Goal: Information Seeking & Learning: Learn about a topic

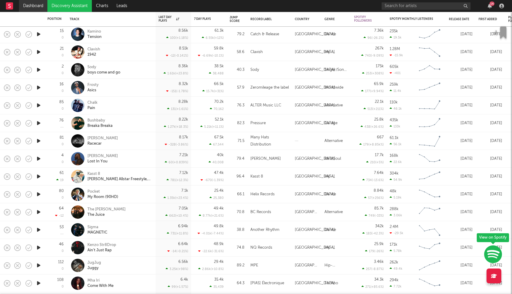
click at [44, 7] on link "Dashboard" at bounding box center [33, 6] width 28 height 12
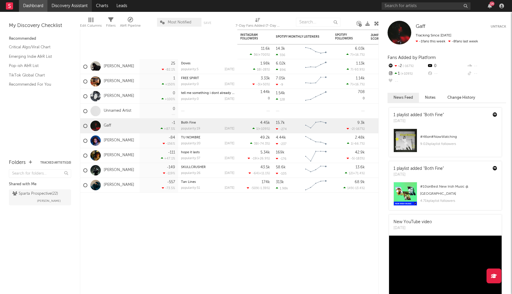
click at [69, 7] on link "Discovery Assistant" at bounding box center [69, 6] width 44 height 12
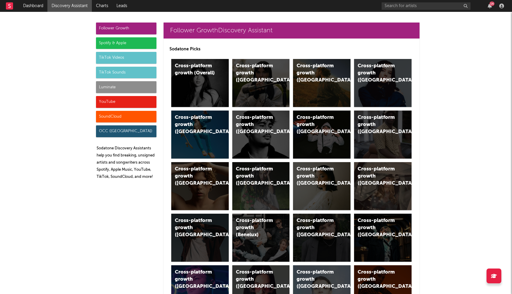
click at [115, 44] on div "Spotify & Apple" at bounding box center [126, 43] width 60 height 12
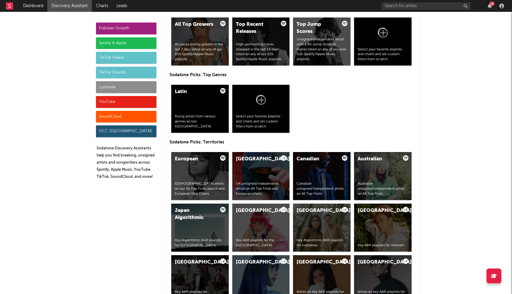
scroll to position [920, 0]
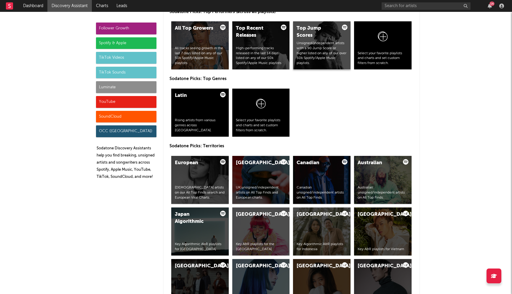
click at [317, 46] on div "Unsigned/independent artists with a 90 Jump Score or higher listed on any of ou…" at bounding box center [322, 53] width 50 height 25
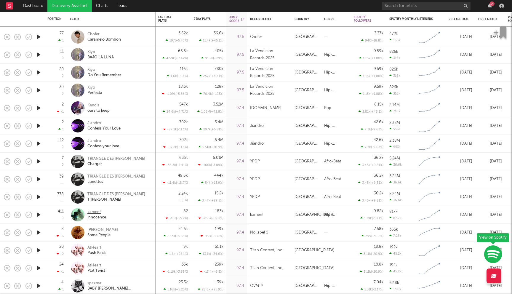
click at [92, 212] on div "kamen!" at bounding box center [96, 212] width 19 height 5
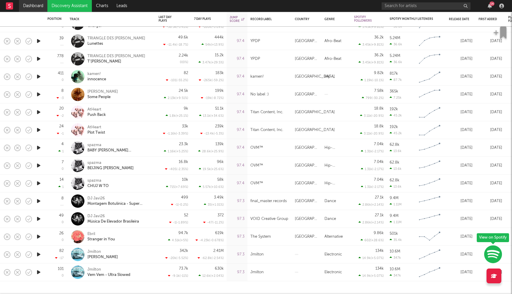
click at [38, 9] on link "Dashboard" at bounding box center [33, 6] width 28 height 12
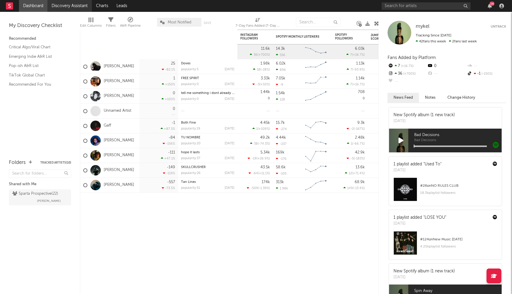
click at [76, 7] on link "Discovery Assistant" at bounding box center [69, 6] width 44 height 12
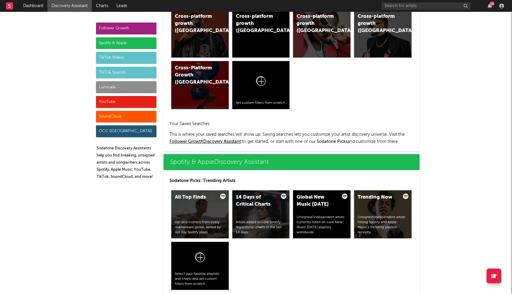
scroll to position [565, 0]
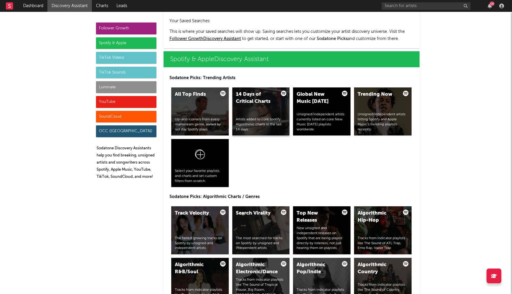
click at [259, 112] on div "14 Days of Critical Charts Artists added to core Spotify Algorithmic charts in …" at bounding box center [260, 111] width 57 height 48
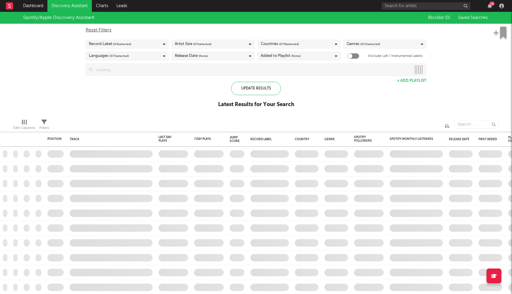
checkbox input "true"
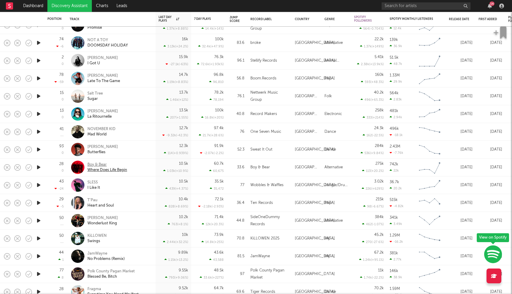
click at [99, 164] on div "Boy & Bear" at bounding box center [107, 164] width 40 height 5
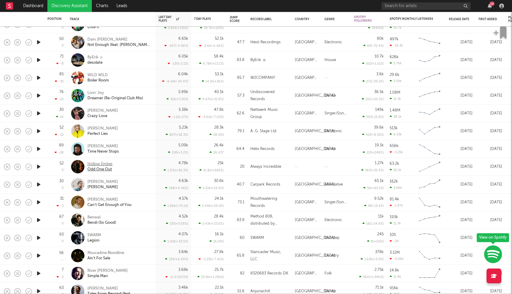
click at [103, 164] on div "Hollow Ember" at bounding box center [99, 164] width 25 height 5
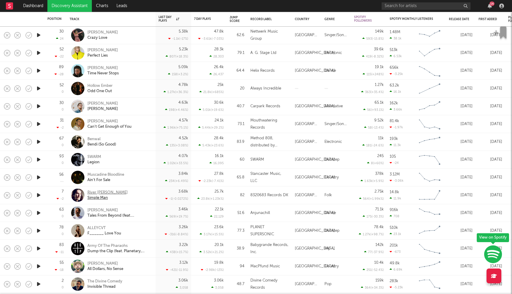
click at [104, 194] on div "River Crombie" at bounding box center [107, 192] width 40 height 5
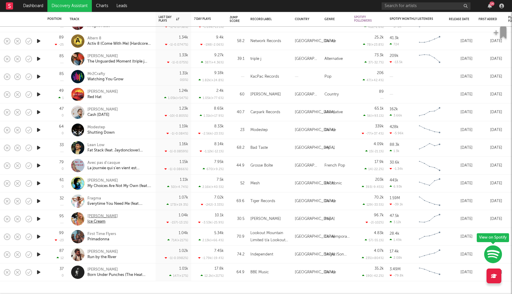
click at [104, 216] on div "Diana Vickers" at bounding box center [102, 216] width 31 height 5
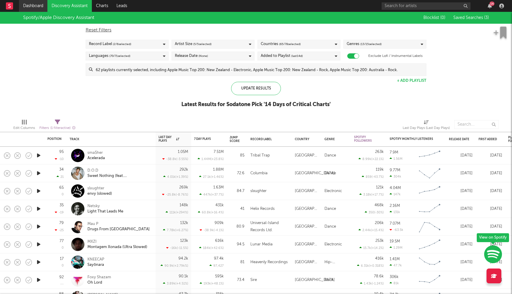
click at [28, 5] on link "Dashboard" at bounding box center [33, 6] width 28 height 12
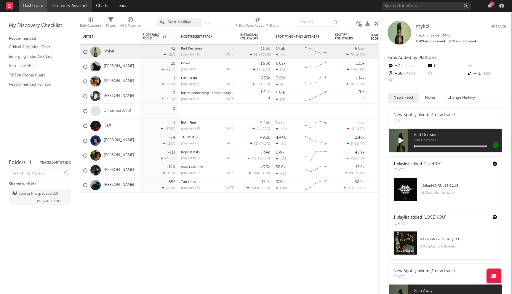
click at [66, 9] on link "Discovery Assistant" at bounding box center [69, 6] width 44 height 12
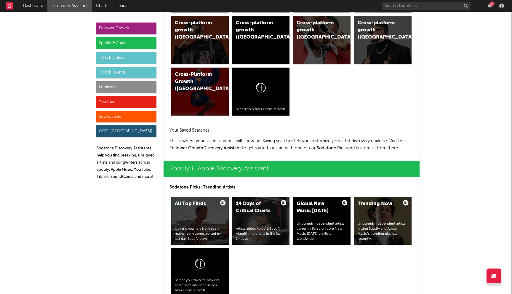
scroll to position [277, 0]
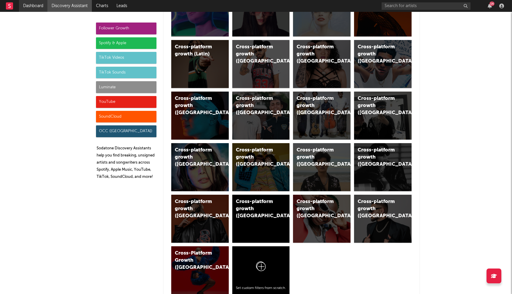
click at [39, 5] on link "Dashboard" at bounding box center [33, 6] width 28 height 12
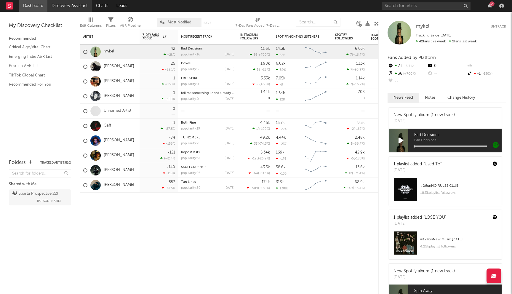
click at [68, 6] on link "Discovery Assistant" at bounding box center [69, 6] width 44 height 12
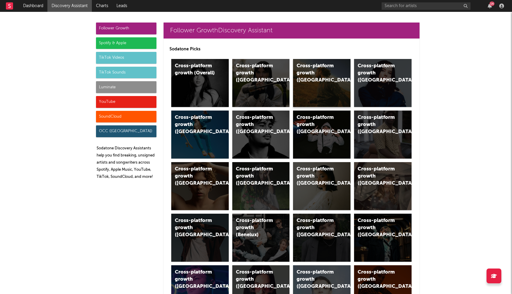
click at [315, 89] on div "Cross-platform growth (US)" at bounding box center [321, 83] width 57 height 48
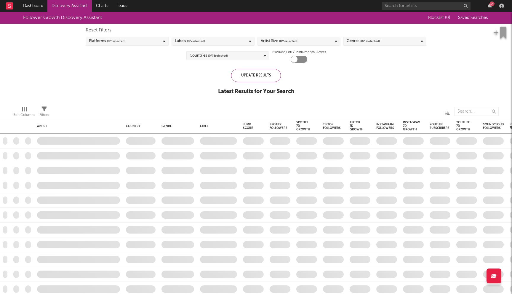
checkbox input "true"
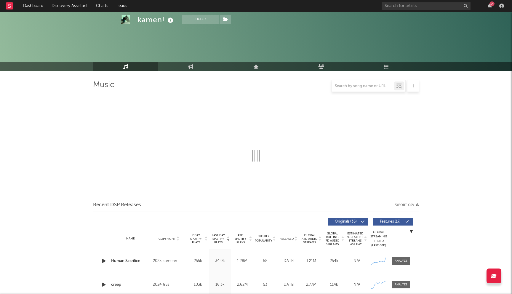
scroll to position [138, 0]
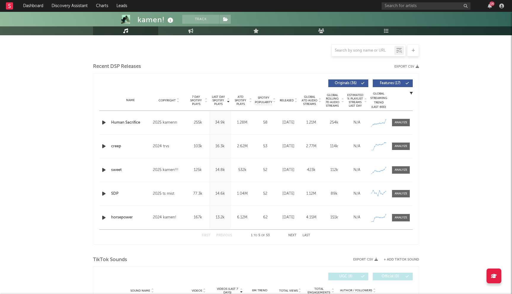
click at [102, 125] on icon "button" at bounding box center [104, 122] width 6 height 7
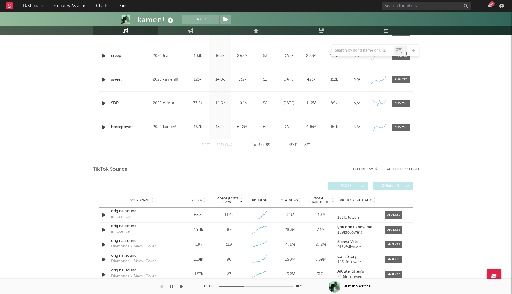
scroll to position [0, 0]
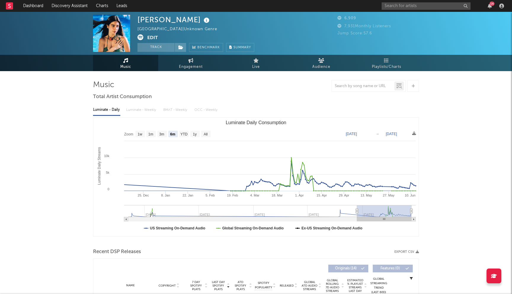
select select "6m"
click at [396, 7] on input "text" at bounding box center [426, 5] width 89 height 7
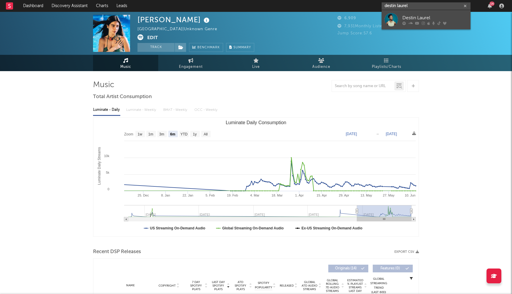
type input "destin laurel"
click at [418, 19] on div "Destin Laurel" at bounding box center [434, 17] width 65 height 7
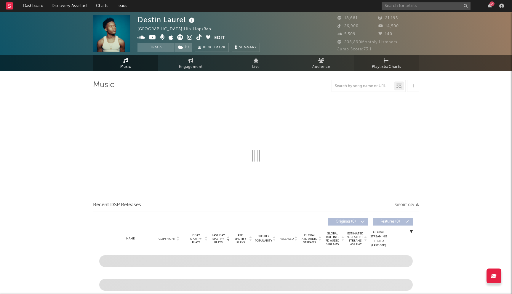
click at [387, 63] on span "Playlists/Charts" at bounding box center [386, 66] width 29 height 7
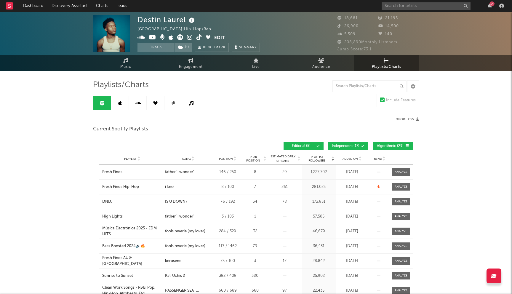
click at [355, 148] on span "Independent ( 17 )" at bounding box center [346, 146] width 28 height 4
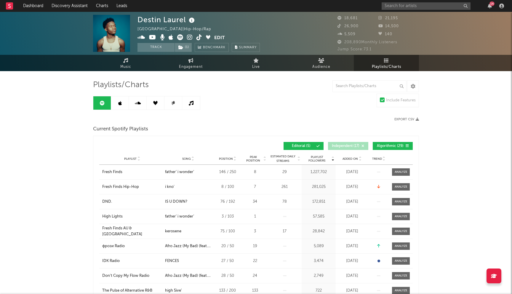
click at [400, 142] on div "Playlist Followers Playlist Song Position Peak Position Playlist Followers Adde…" at bounding box center [256, 146] width 314 height 14
click at [396, 145] on span at bounding box center [396, 146] width 1 height 4
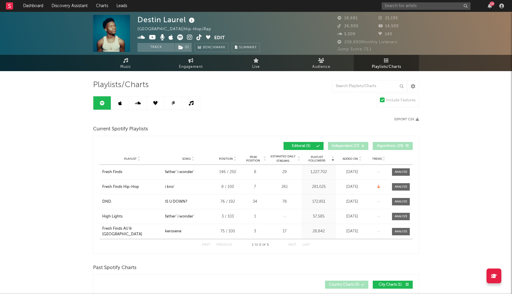
click at [350, 157] on span "Added On" at bounding box center [350, 159] width 15 height 4
click at [122, 105] on link at bounding box center [120, 102] width 18 height 13
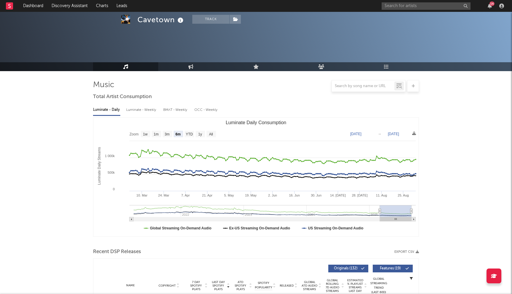
select select "6m"
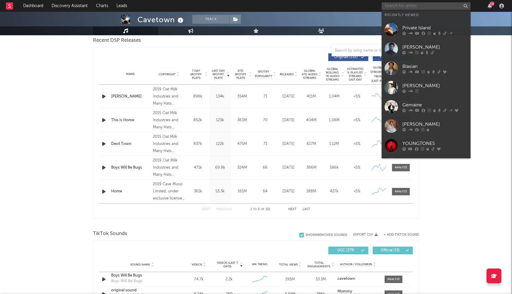
click at [424, 5] on input "text" at bounding box center [426, 5] width 89 height 7
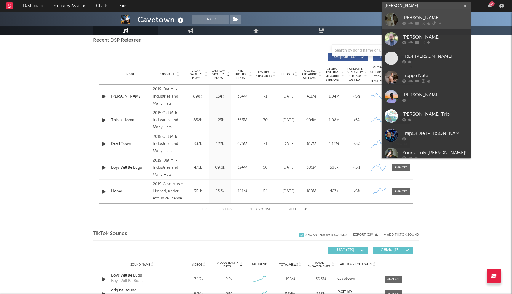
type input "nate traveller"
click at [427, 20] on div "Nate Traveller" at bounding box center [434, 17] width 65 height 7
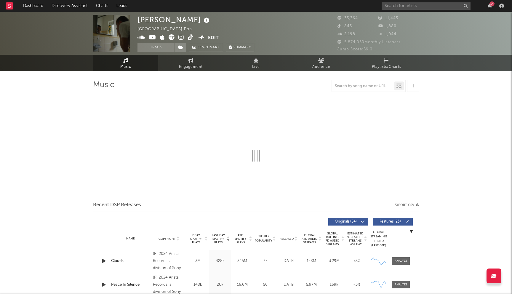
select select "6m"
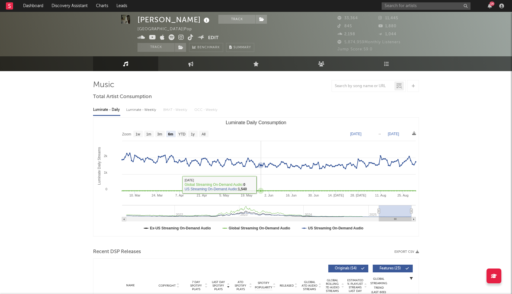
scroll to position [136, 0]
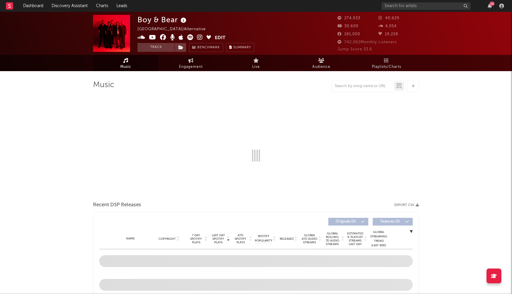
select select "6m"
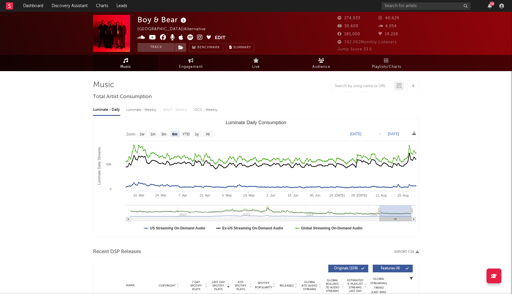
click at [163, 37] on icon at bounding box center [163, 37] width 6 height 6
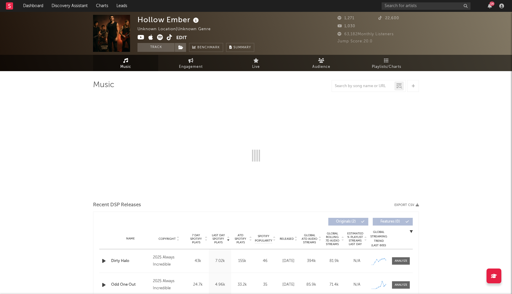
select select "1w"
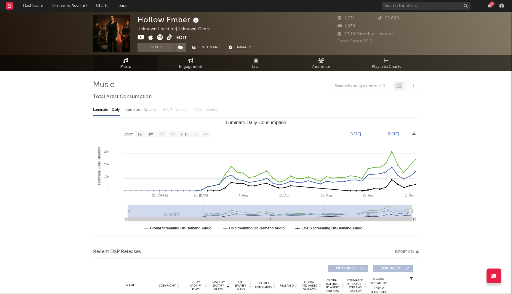
click at [143, 39] on icon at bounding box center [141, 37] width 7 height 6
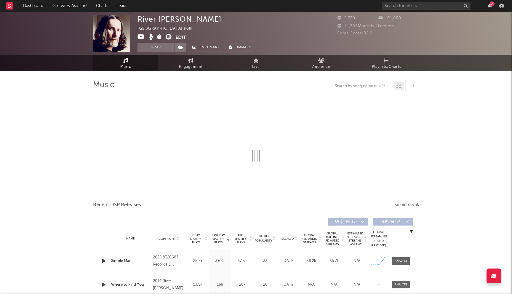
click at [141, 36] on icon at bounding box center [141, 37] width 7 height 6
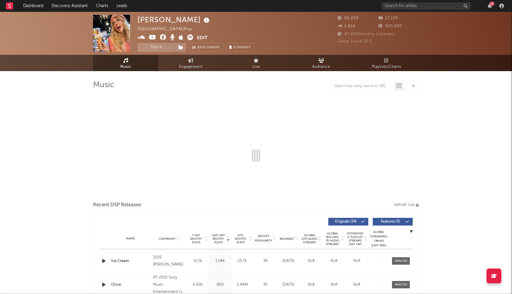
select select "6m"
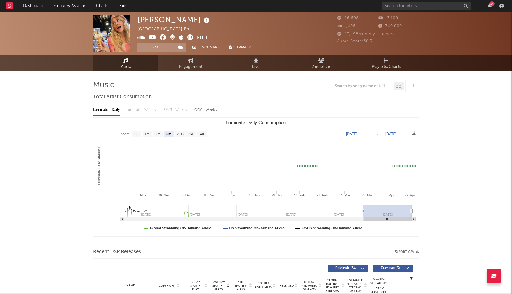
click at [161, 37] on icon at bounding box center [163, 37] width 6 height 6
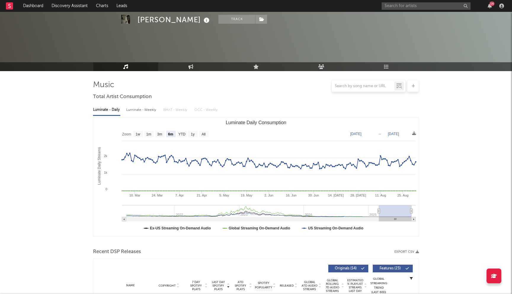
select select "6m"
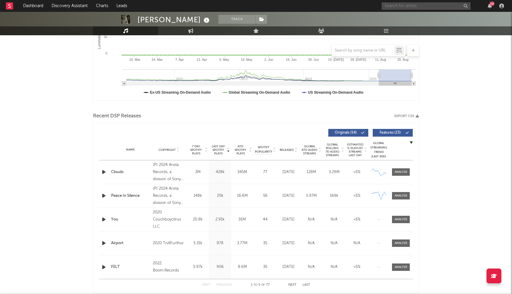
click at [404, 8] on input "text" at bounding box center [426, 5] width 89 height 7
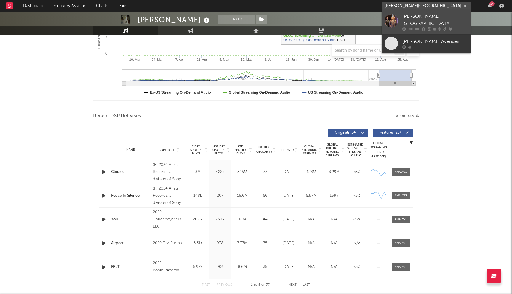
type input "[PERSON_NAME][GEOGRAPHIC_DATA]"
click at [419, 26] on link "[PERSON_NAME][GEOGRAPHIC_DATA]" at bounding box center [426, 22] width 89 height 24
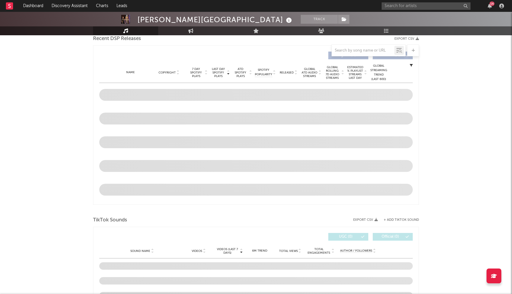
scroll to position [213, 0]
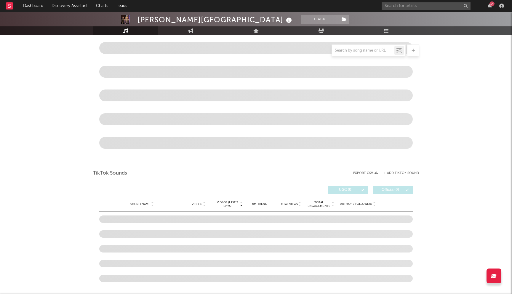
select select "6m"
